Goal: Transaction & Acquisition: Purchase product/service

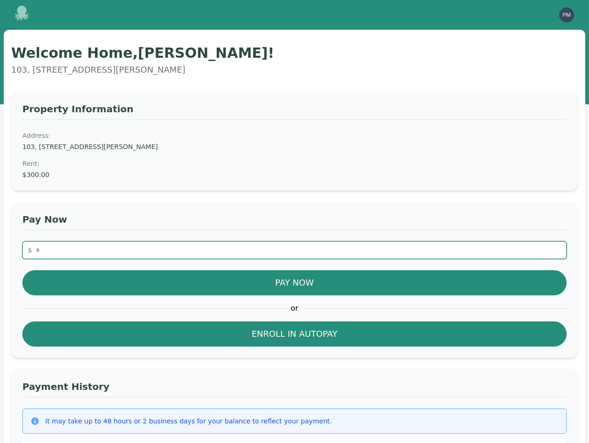
click at [98, 247] on input "number" at bounding box center [294, 250] width 544 height 18
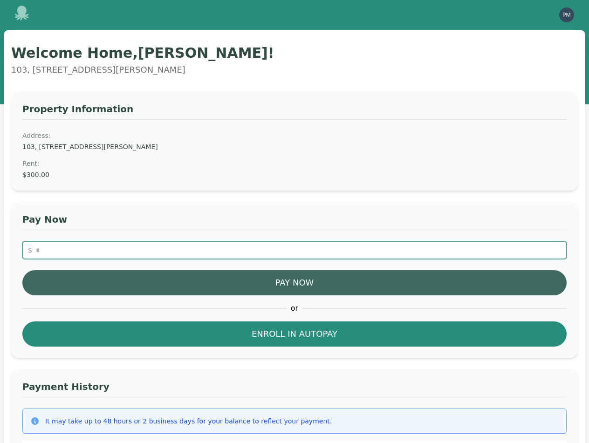
type input "**"
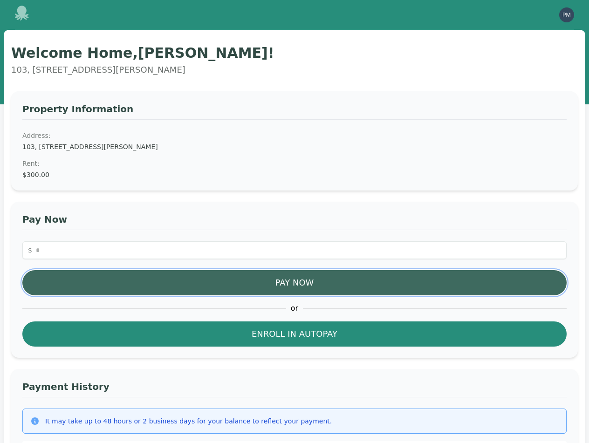
click at [292, 280] on button "Pay Now" at bounding box center [294, 282] width 544 height 25
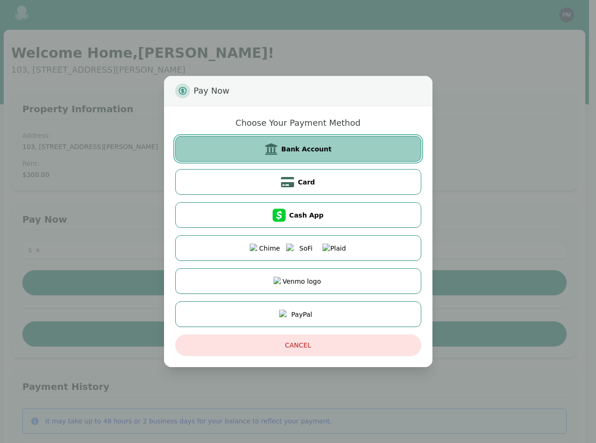
click at [311, 153] on span "Bank Account" at bounding box center [306, 148] width 50 height 9
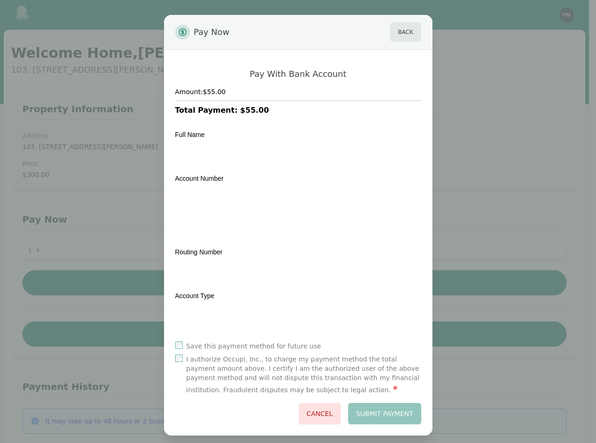
click at [199, 360] on label "I authorize Occupi, Inc., to charge my payment method the total payment amount …" at bounding box center [303, 374] width 235 height 41
click at [378, 413] on button "Submit Payment" at bounding box center [384, 413] width 73 height 21
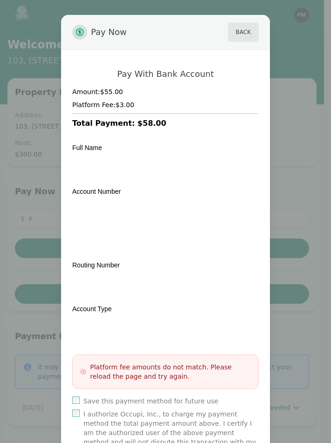
click at [167, 374] on h3 "Platform fee amounts do not match. Please reload the page and try again." at bounding box center [170, 371] width 161 height 19
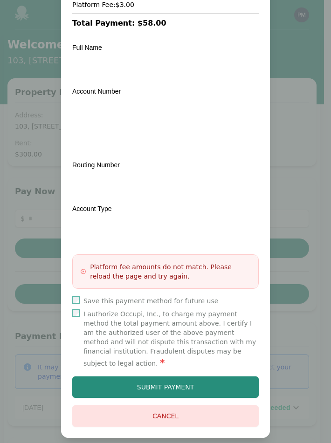
scroll to position [101, 0]
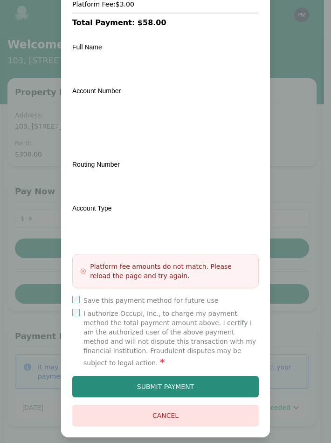
click at [180, 265] on h3 "Platform fee amounts do not match. Please reload the page and try again." at bounding box center [170, 271] width 161 height 19
drag, startPoint x: 193, startPoint y: 265, endPoint x: 87, endPoint y: 268, distance: 106.2
click at [90, 268] on h3 "Platform fee amounts do not match. Please reload the page and try again." at bounding box center [170, 271] width 161 height 19
copy h3 "Platform fee amounts do not match"
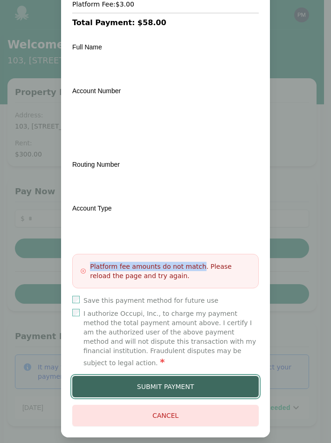
click at [152, 376] on button "Submit Payment" at bounding box center [165, 386] width 186 height 21
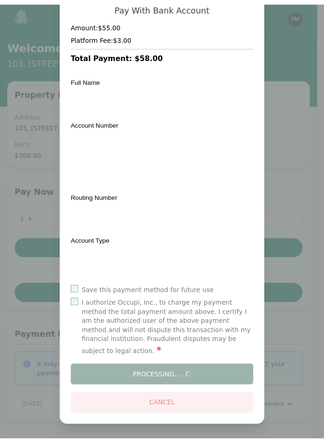
scroll to position [59, 0]
